Goal: Book appointment/travel/reservation

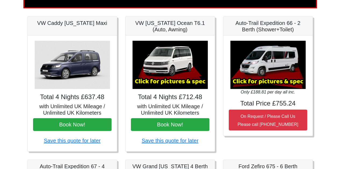
scroll to position [81, 0]
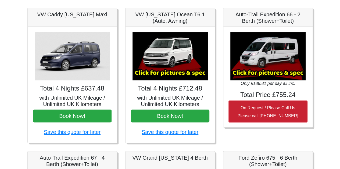
click at [277, 110] on small "On Request / Please Call Us Please call [PHONE_NUMBER]" at bounding box center [267, 112] width 61 height 13
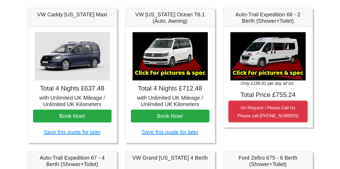
scroll to position [54, 0]
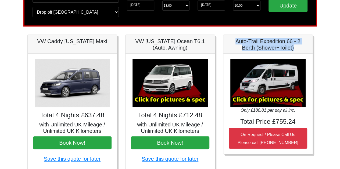
drag, startPoint x: 293, startPoint y: 47, endPoint x: 235, endPoint y: 42, distance: 58.2
click at [235, 42] on h5 "Auto-Trail Expedition 66 - 2 Berth (Shower+Toilet)" at bounding box center [268, 44] width 78 height 13
copy h5 "Auto-Trail Expedition 66 - 2 Berth (Shower+Toilet)"
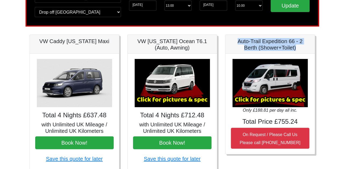
scroll to position [81, 0]
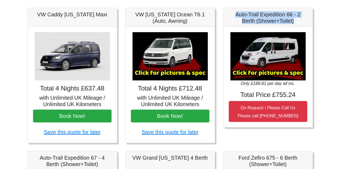
click at [170, 73] on img at bounding box center [169, 56] width 75 height 48
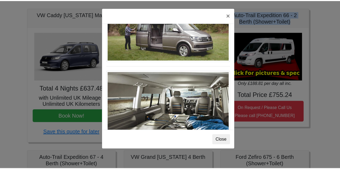
scroll to position [584, 0]
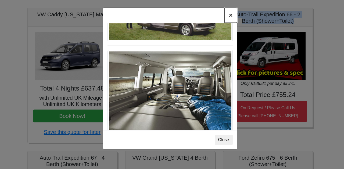
click at [229, 15] on button "×" at bounding box center [230, 15] width 12 height 15
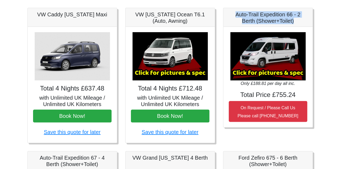
click at [277, 53] on img at bounding box center [267, 56] width 75 height 48
click at [270, 72] on img at bounding box center [267, 56] width 75 height 48
click at [181, 72] on img at bounding box center [169, 56] width 75 height 48
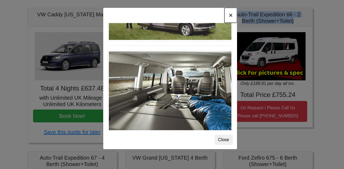
click at [232, 16] on button "×" at bounding box center [230, 15] width 12 height 15
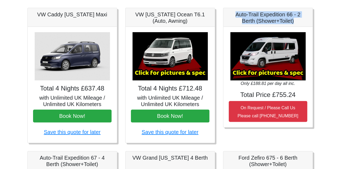
click at [274, 78] on img at bounding box center [267, 56] width 75 height 48
click at [270, 72] on img at bounding box center [267, 56] width 75 height 48
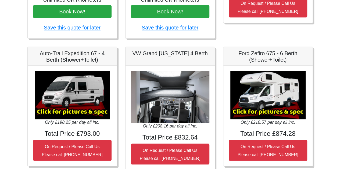
scroll to position [188, 0]
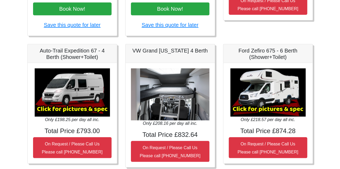
click at [85, 110] on img at bounding box center [72, 92] width 75 height 48
click at [181, 123] on icon "Only £208.16 per day all inc." at bounding box center [170, 123] width 55 height 5
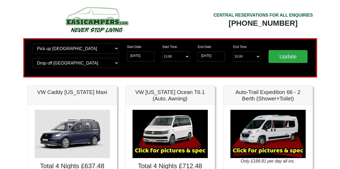
scroll to position [0, 0]
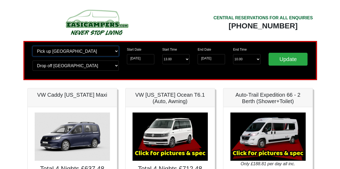
click at [114, 52] on select "Change pick up location? Pick up [GEOGRAPHIC_DATA] [GEOGRAPHIC_DATA] [GEOGRAPHI…" at bounding box center [76, 51] width 86 height 10
select select "PRE1"
click at [33, 46] on select "Change pick up location? Pick up [GEOGRAPHIC_DATA] [GEOGRAPHIC_DATA] [GEOGRAPHI…" at bounding box center [76, 51] width 86 height 10
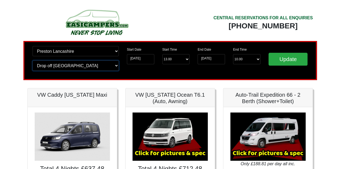
click at [113, 67] on select "Change drop off location? Drop off [GEOGRAPHIC_DATA] [GEOGRAPHIC_DATA] [GEOGRAP…" at bounding box center [76, 66] width 86 height 10
select select "PRE1"
click at [33, 61] on select "Change drop off location? Drop off [GEOGRAPHIC_DATA] [GEOGRAPHIC_DATA] [GEOGRAP…" at bounding box center [76, 66] width 86 height 10
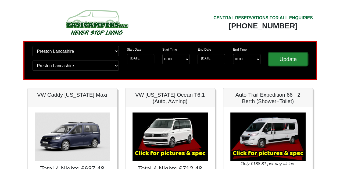
click at [297, 60] on input "Update" at bounding box center [287, 59] width 39 height 13
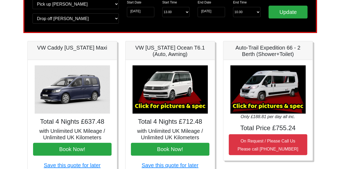
scroll to position [27, 0]
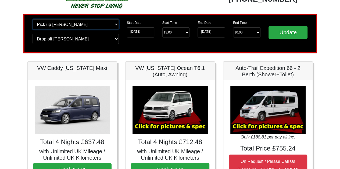
click at [59, 23] on select "Change pick up location? Pick up Preston Birmingham Airport Blackburn Lancashir…" at bounding box center [76, 24] width 86 height 10
click at [63, 25] on select "Change pick up location? Pick up Preston Birmingham Airport Blackburn Lancashir…" at bounding box center [76, 24] width 86 height 10
select select "QUE1"
click at [33, 19] on select "Change pick up location? Pick up Preston Birmingham Airport Blackburn Lancashir…" at bounding box center [76, 24] width 86 height 10
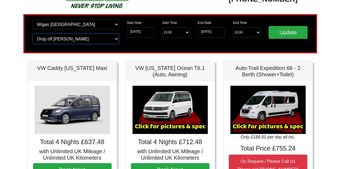
click at [103, 43] on select "Change drop off location? Drop off Preston Birmingham Airport Blackburn Lancash…" at bounding box center [76, 39] width 86 height 10
select select "QUE1"
click at [33, 34] on select "Change drop off location? Drop off Preston Birmingham Airport Blackburn Lancash…" at bounding box center [76, 39] width 86 height 10
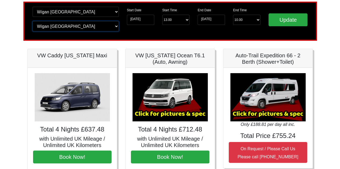
scroll to position [0, 0]
